Goal: Transaction & Acquisition: Purchase product/service

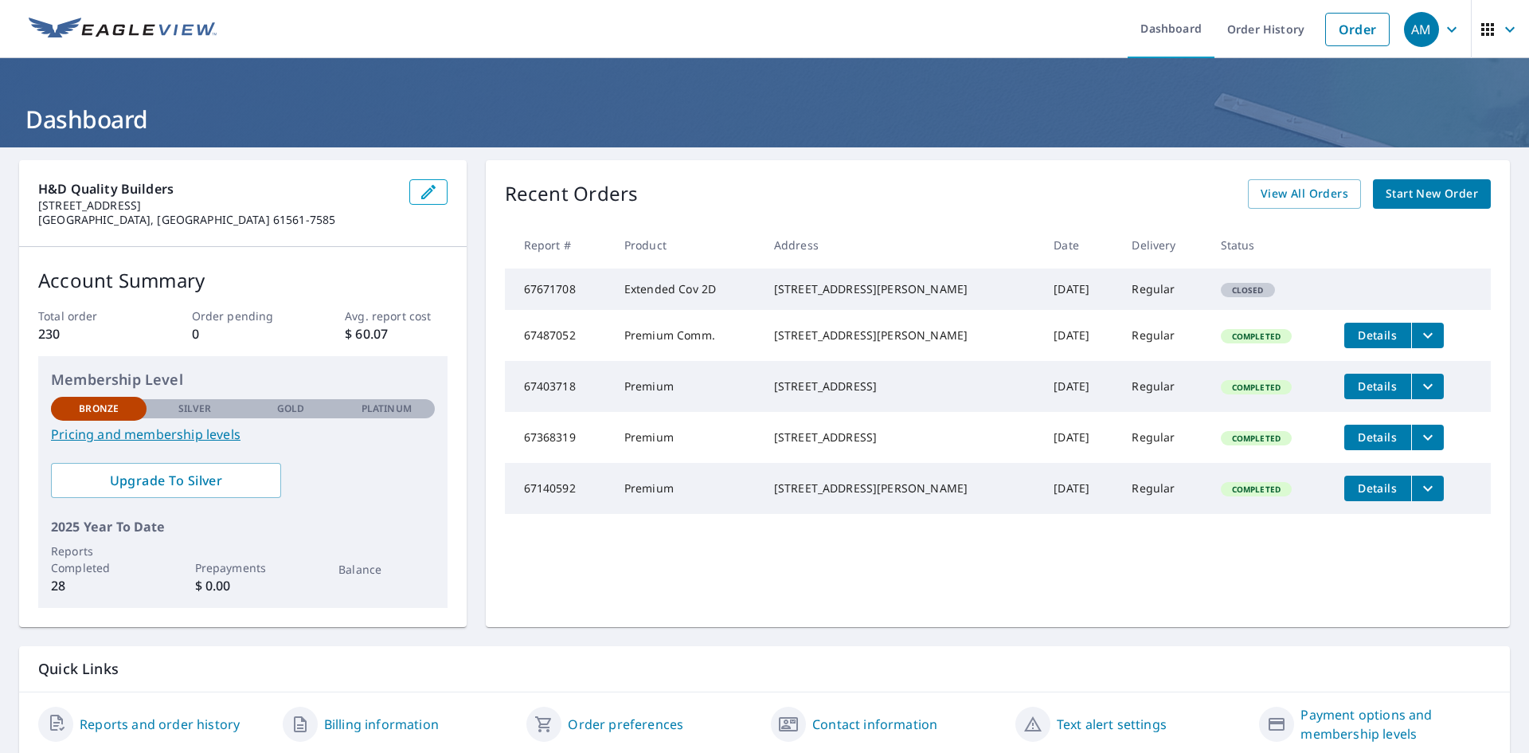
click at [1404, 191] on span "Start New Order" at bounding box center [1432, 194] width 92 height 20
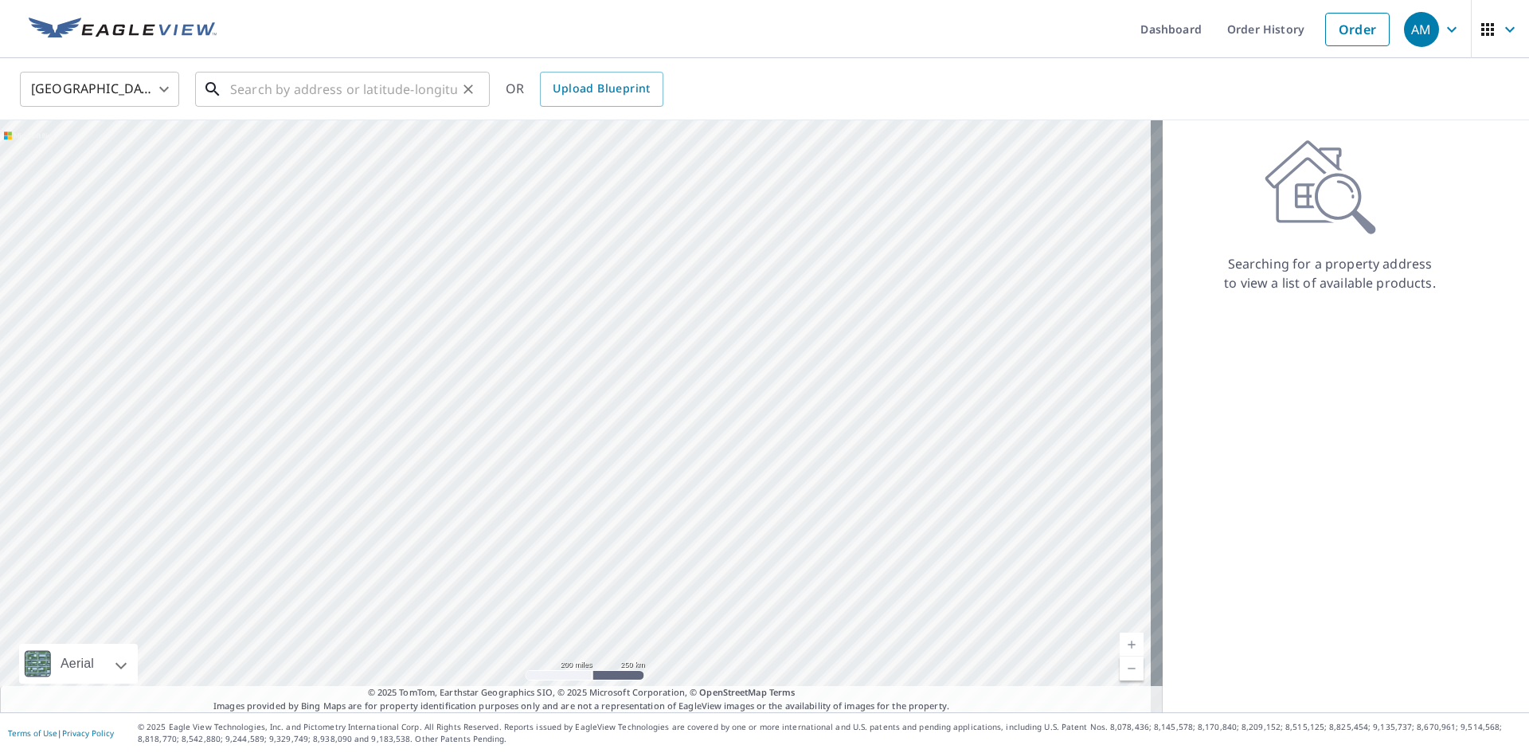
click at [287, 89] on input "text" at bounding box center [343, 89] width 227 height 45
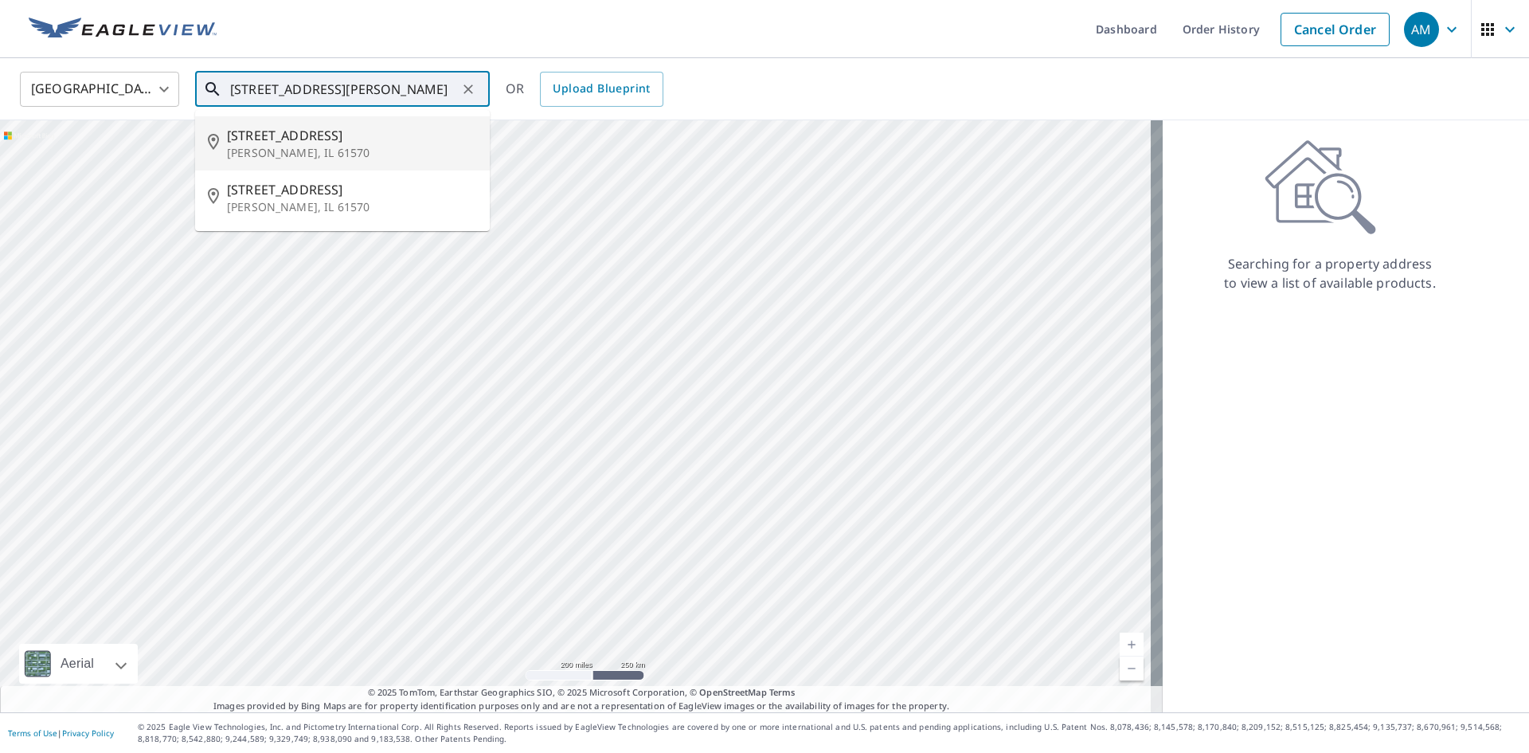
click at [298, 141] on span "[STREET_ADDRESS]" at bounding box center [352, 135] width 250 height 19
type input "[STREET_ADDRESS][PERSON_NAME]"
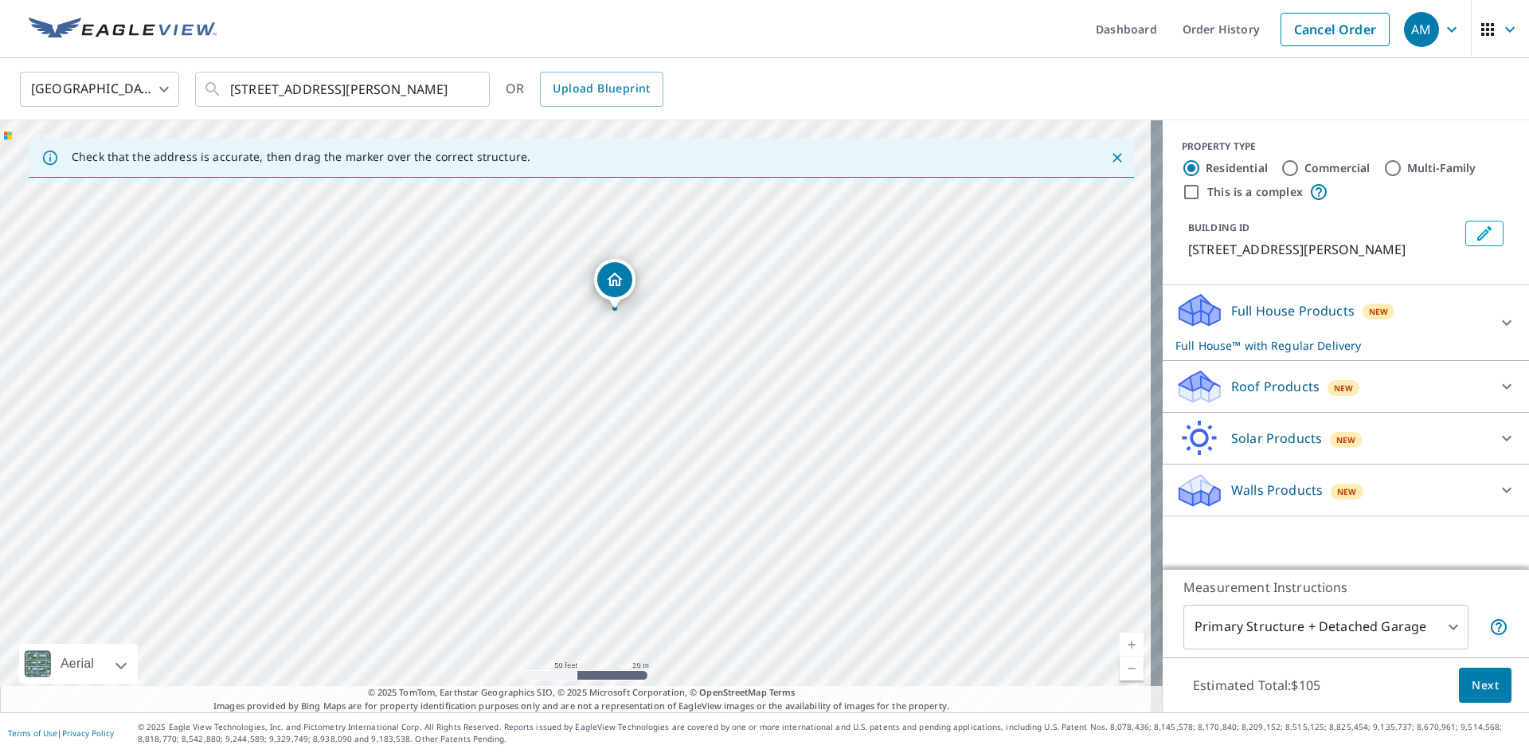
drag, startPoint x: 590, startPoint y: 303, endPoint x: 587, endPoint y: 497, distance: 194.3
click at [587, 497] on div "[STREET_ADDRESS][PERSON_NAME]" at bounding box center [581, 416] width 1163 height 592
drag, startPoint x: 620, startPoint y: 338, endPoint x: 597, endPoint y: 415, distance: 80.4
click at [597, 415] on div "[STREET_ADDRESS][PERSON_NAME]" at bounding box center [581, 416] width 1163 height 592
click at [1497, 382] on icon at bounding box center [1506, 386] width 19 height 19
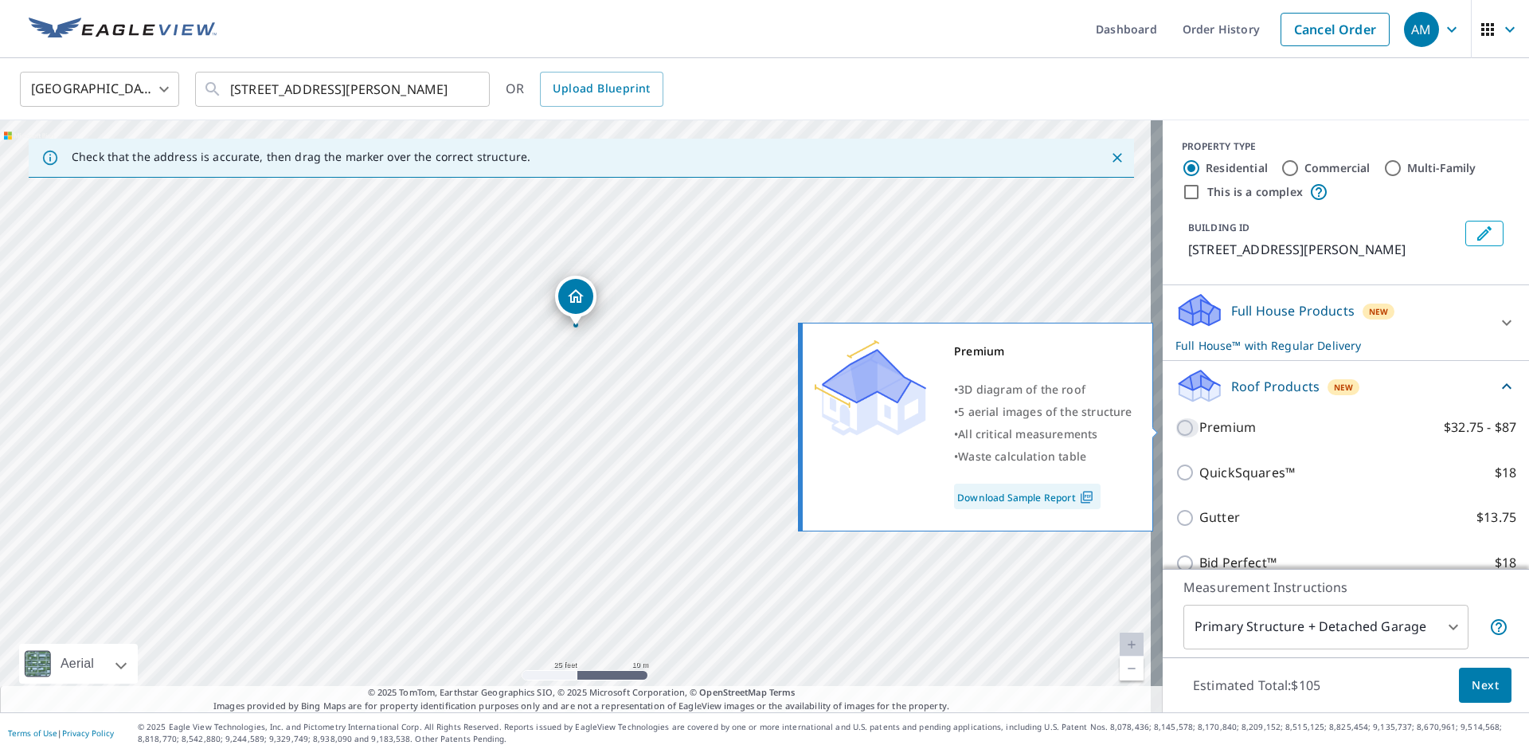
click at [1175, 436] on input "Premium $32.75 - $87" at bounding box center [1187, 427] width 24 height 19
checkbox input "true"
checkbox input "false"
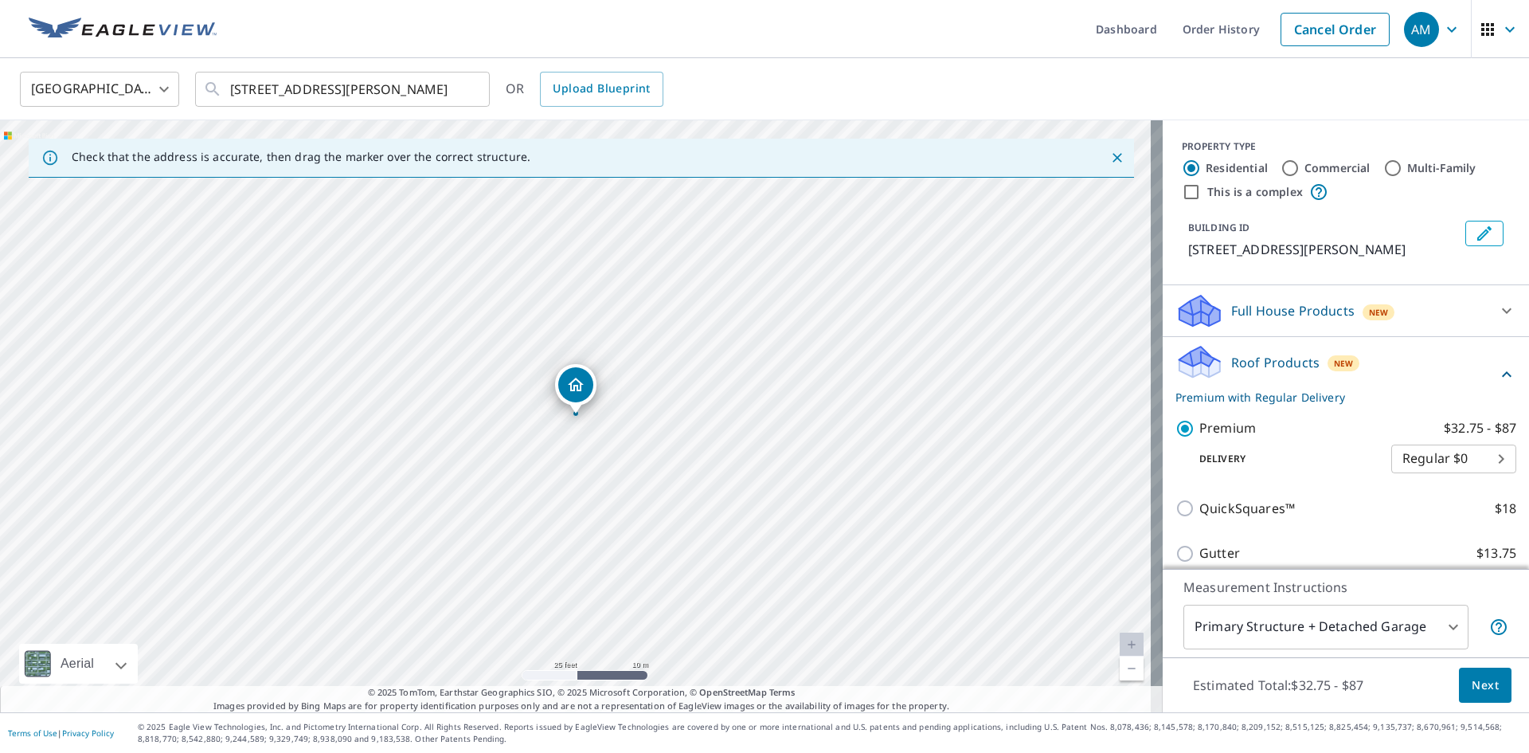
click at [1486, 686] on span "Next" at bounding box center [1485, 685] width 27 height 20
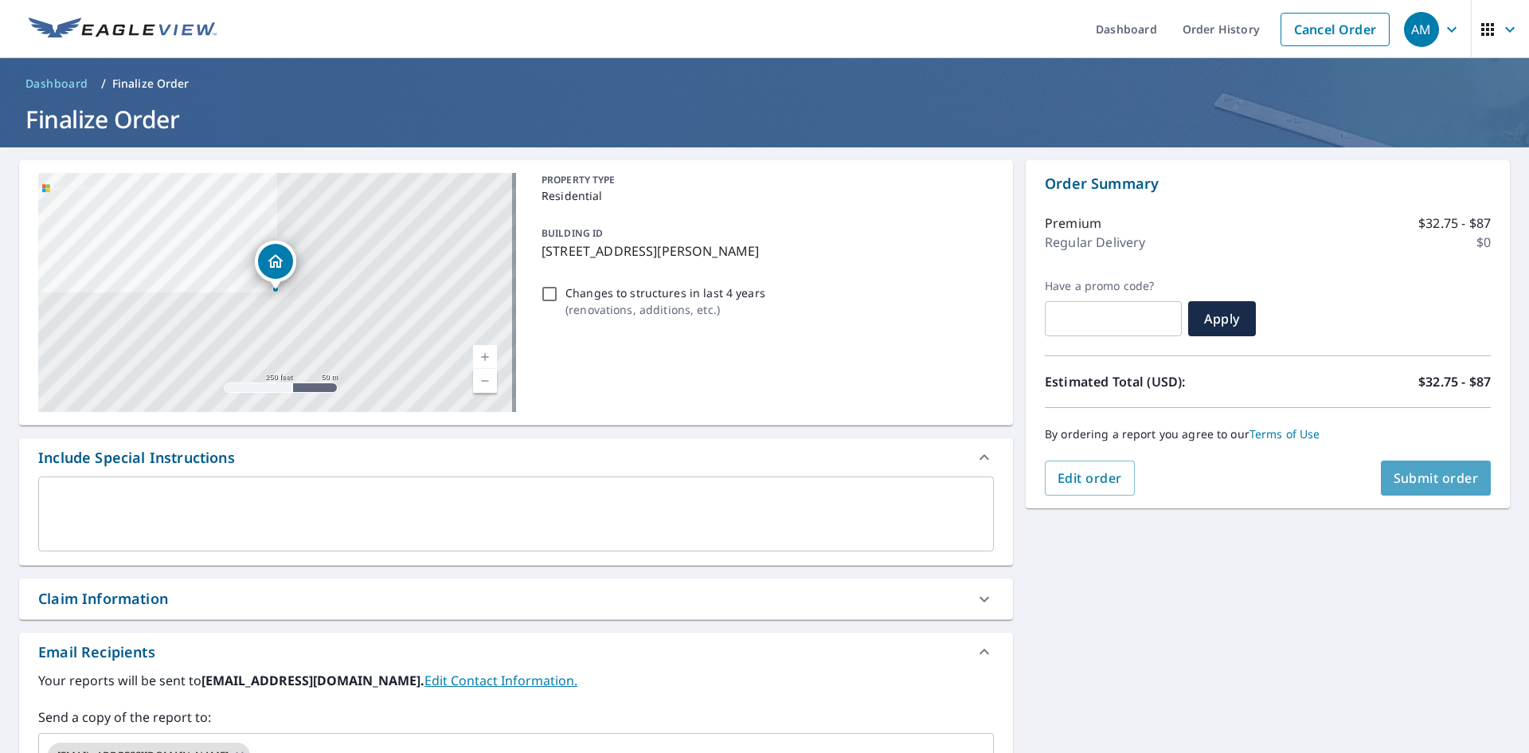
click at [1425, 480] on span "Submit order" at bounding box center [1436, 478] width 85 height 18
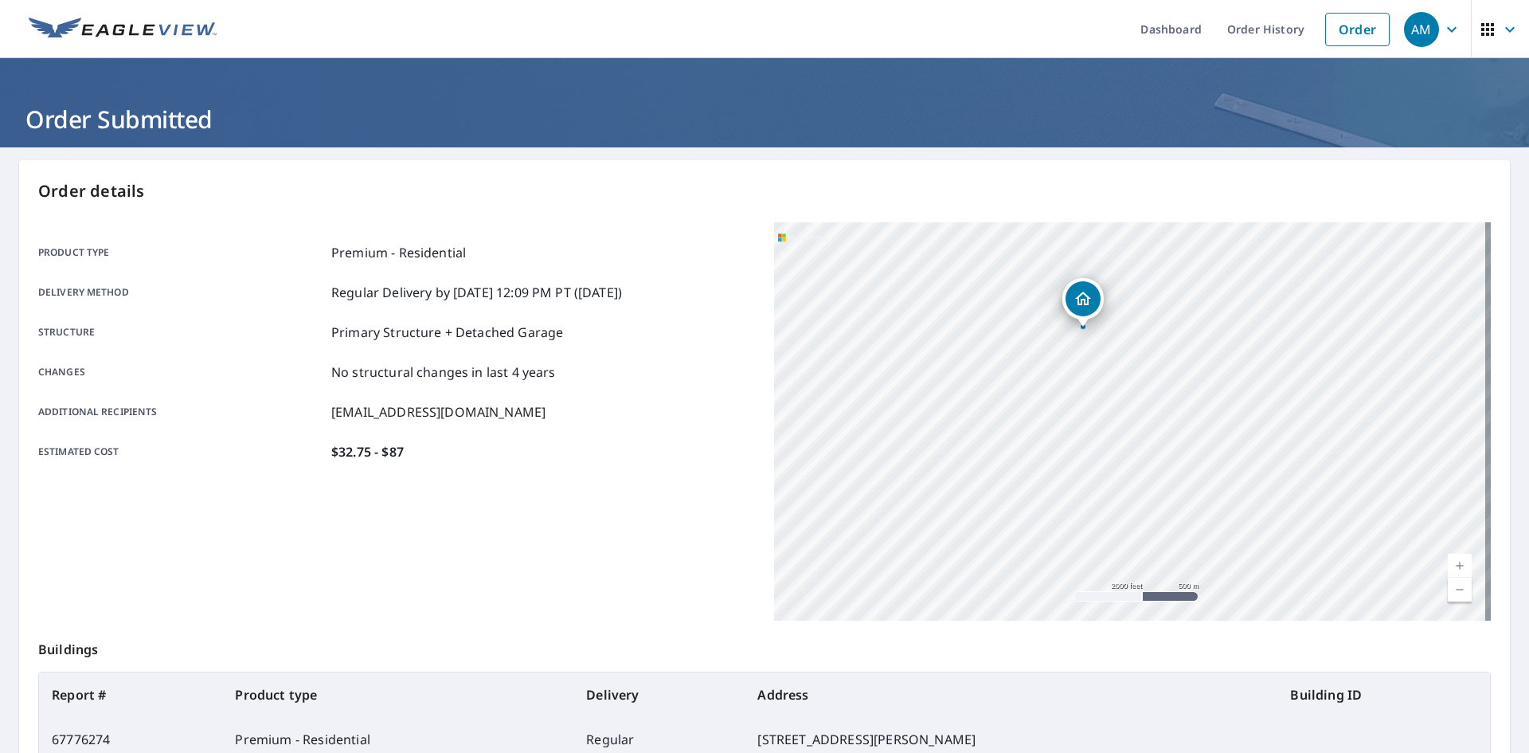
drag, startPoint x: 1178, startPoint y: 510, endPoint x: 1067, endPoint y: 384, distance: 167.6
click at [1067, 384] on div "[STREET_ADDRESS][PERSON_NAME]" at bounding box center [1132, 421] width 717 height 398
click at [1409, 29] on div "AM" at bounding box center [1421, 29] width 35 height 35
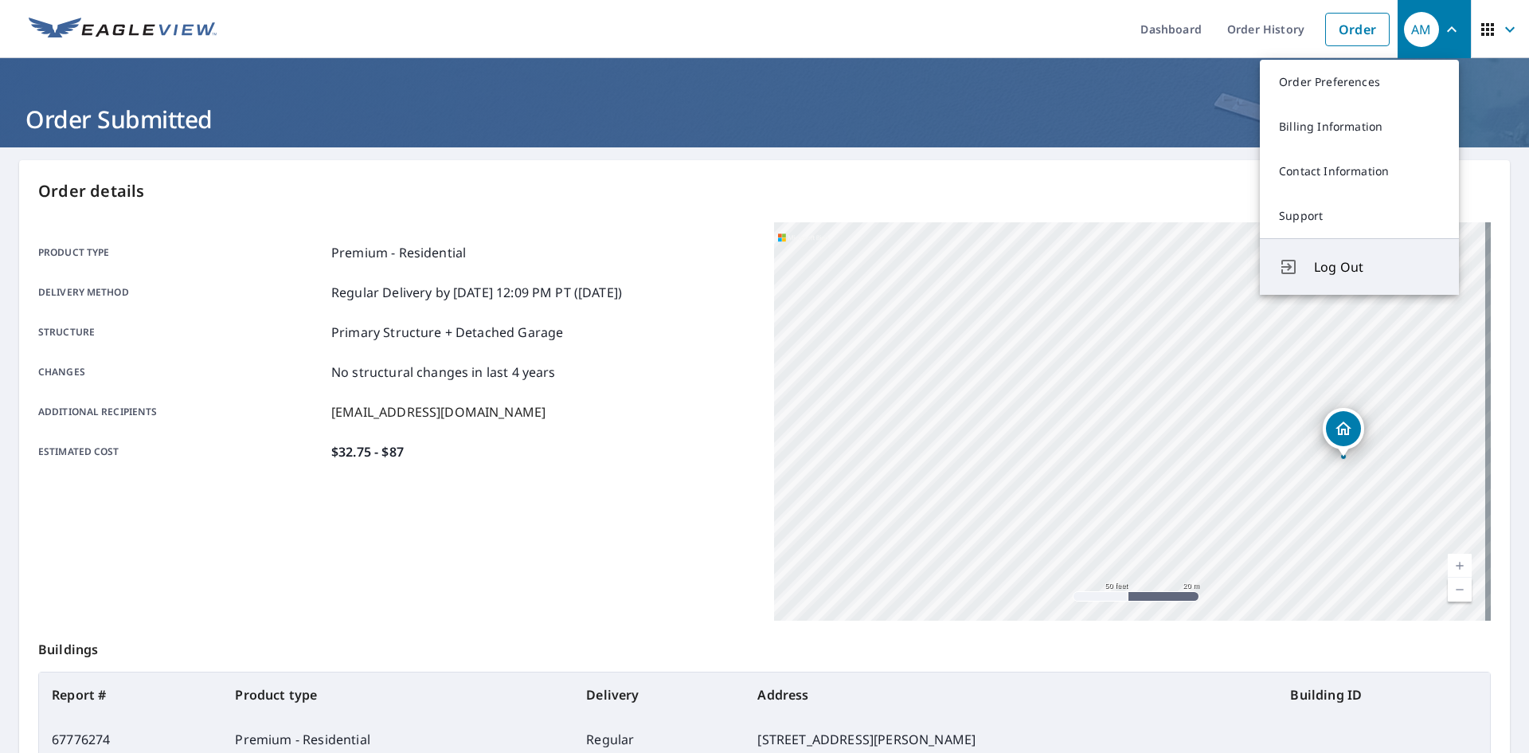
click at [1321, 268] on span "Log Out" at bounding box center [1377, 266] width 126 height 19
